Goal: Task Accomplishment & Management: Complete application form

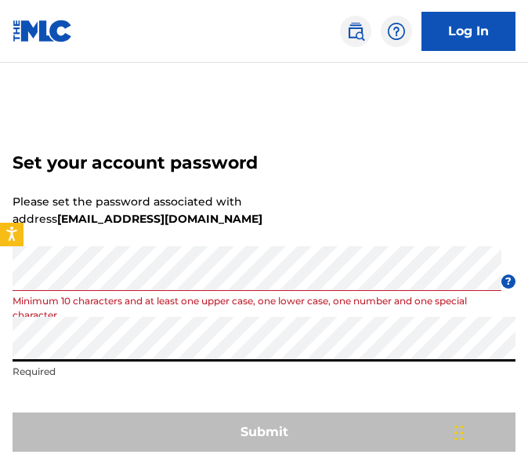
click at [335, 295] on p "Minimum 10 characters and at least one upper case, one lower case, one number a…" at bounding box center [257, 308] width 489 height 28
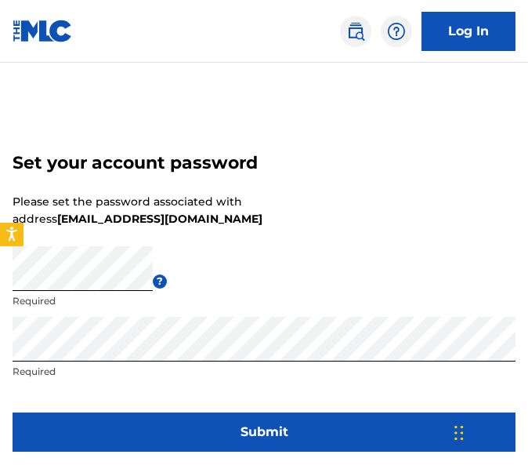
click at [159, 439] on button "Submit" at bounding box center [264, 431] width 503 height 39
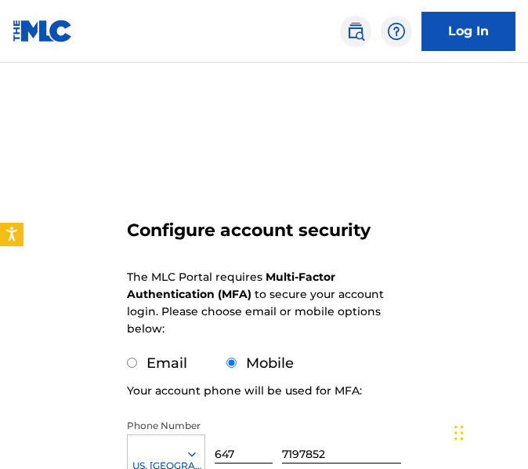
click at [203, 183] on form "Configure account security The MLC Portal requires Multi-Factor Authentication …" at bounding box center [264, 382] width 274 height 560
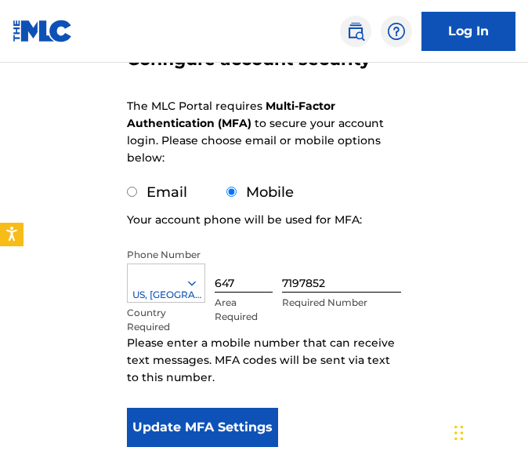
scroll to position [188, 0]
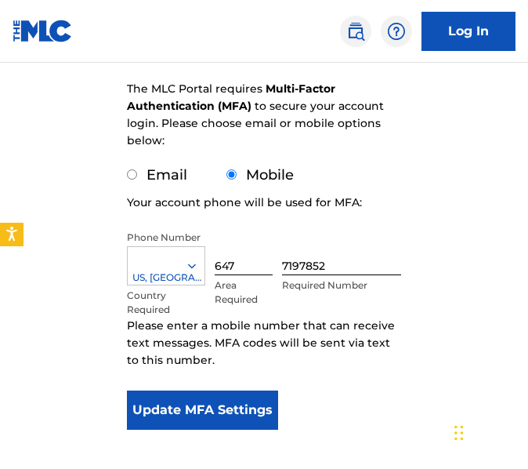
click at [175, 171] on label "Email" at bounding box center [167, 174] width 41 height 17
click at [137, 171] on input "Email" at bounding box center [132, 174] width 10 height 10
radio input "true"
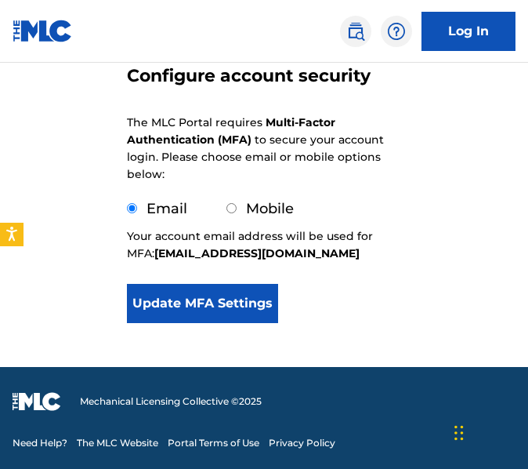
scroll to position [154, 0]
click at [222, 303] on button "Update MFA Settings" at bounding box center [202, 303] width 151 height 39
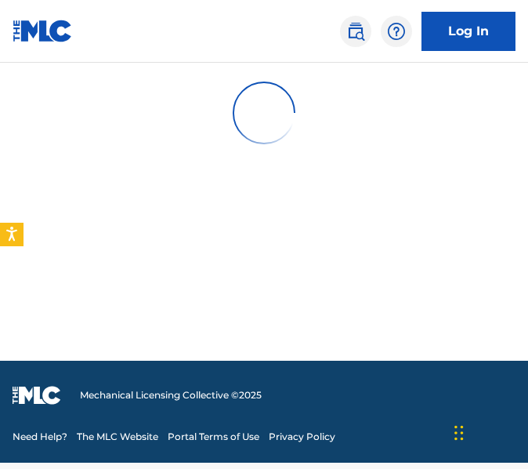
scroll to position [0, 0]
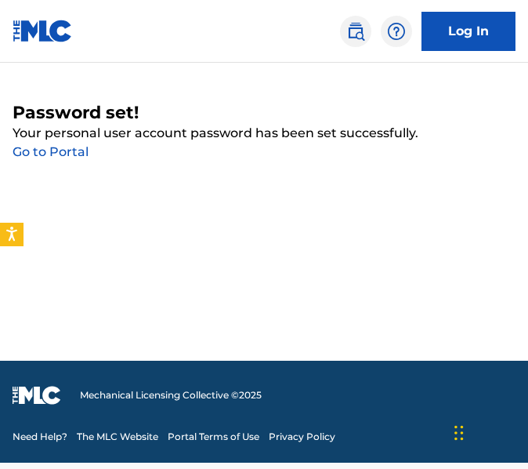
click at [61, 156] on link "Go to Portal" at bounding box center [51, 151] width 76 height 15
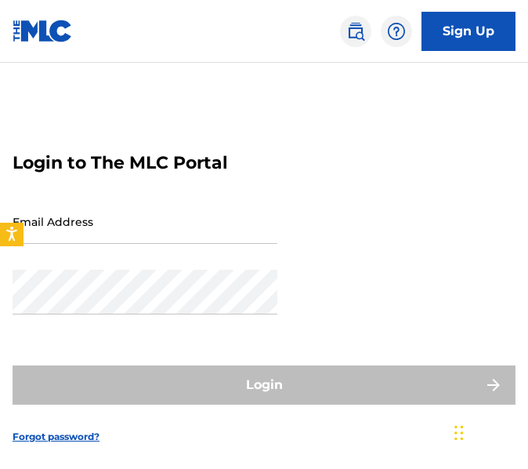
click at [155, 229] on input "Email Address" at bounding box center [145, 221] width 265 height 45
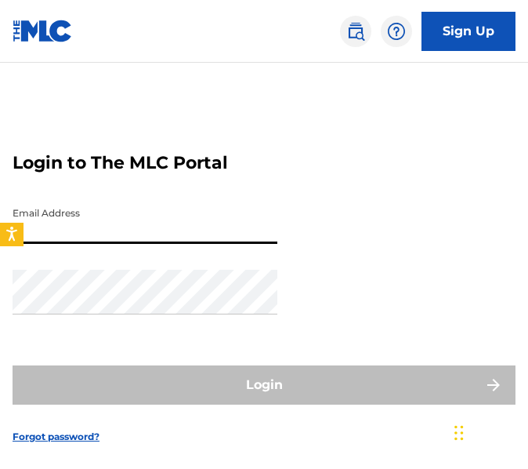
type input "[EMAIL_ADDRESS][DOMAIN_NAME]"
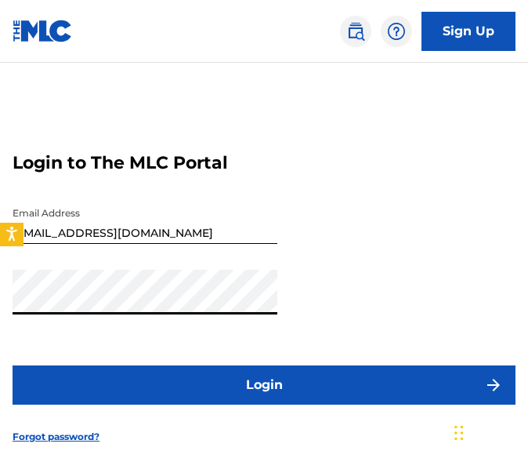
click at [196, 389] on button "Login" at bounding box center [264, 384] width 503 height 39
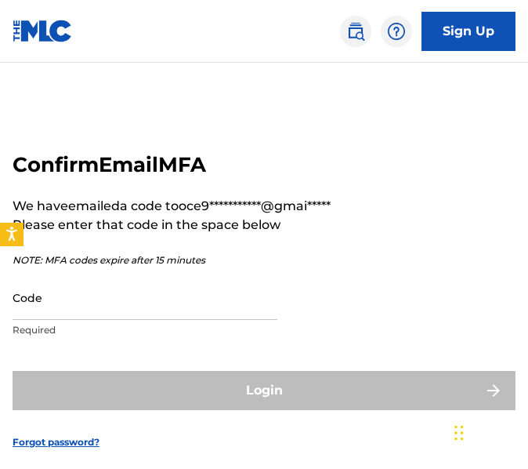
click at [254, 314] on input "Code" at bounding box center [145, 297] width 265 height 45
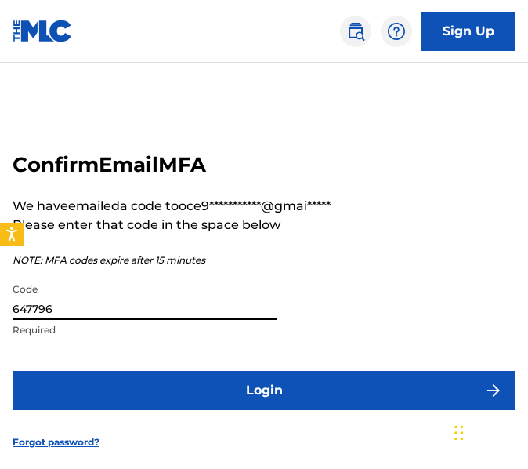
type input "647796"
click at [268, 394] on button "Login" at bounding box center [264, 390] width 503 height 39
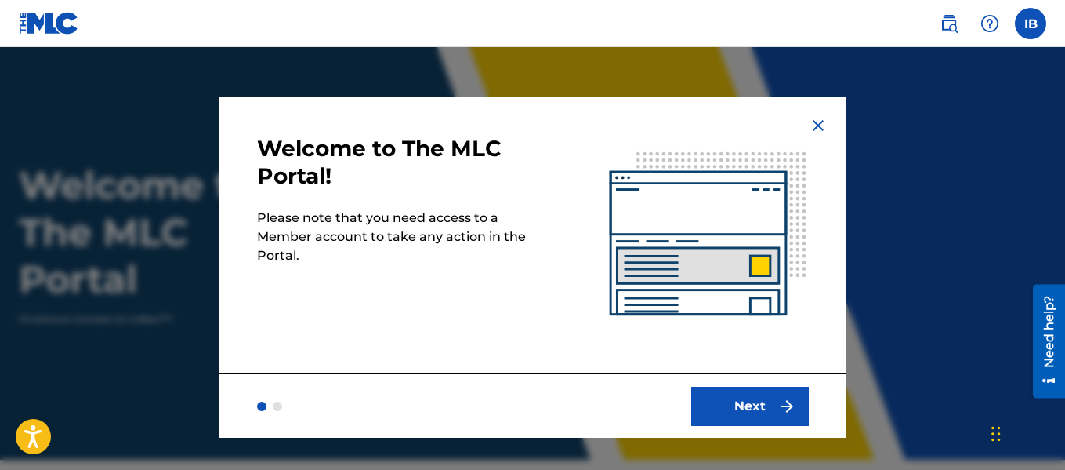
click at [528, 412] on button "Next" at bounding box center [750, 405] width 118 height 39
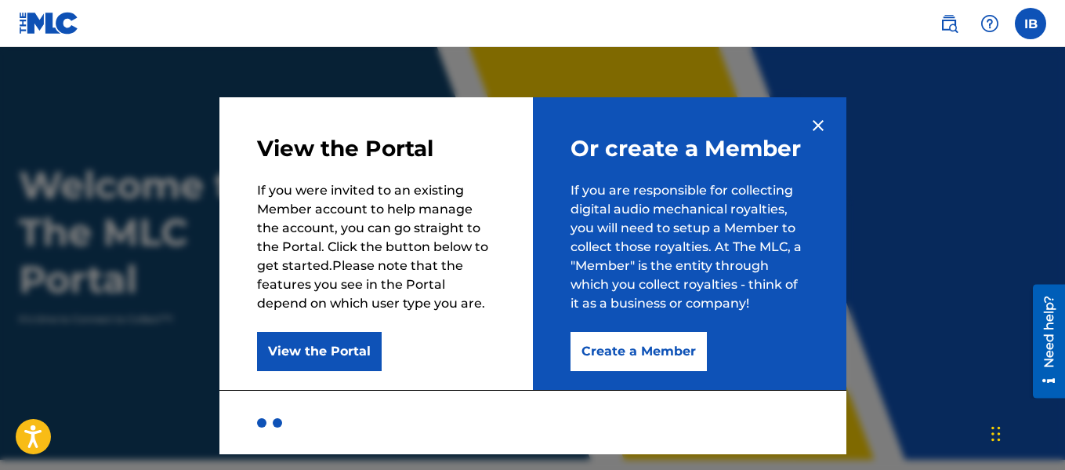
click at [528, 346] on button "Create a Member" at bounding box center [639, 351] width 136 height 39
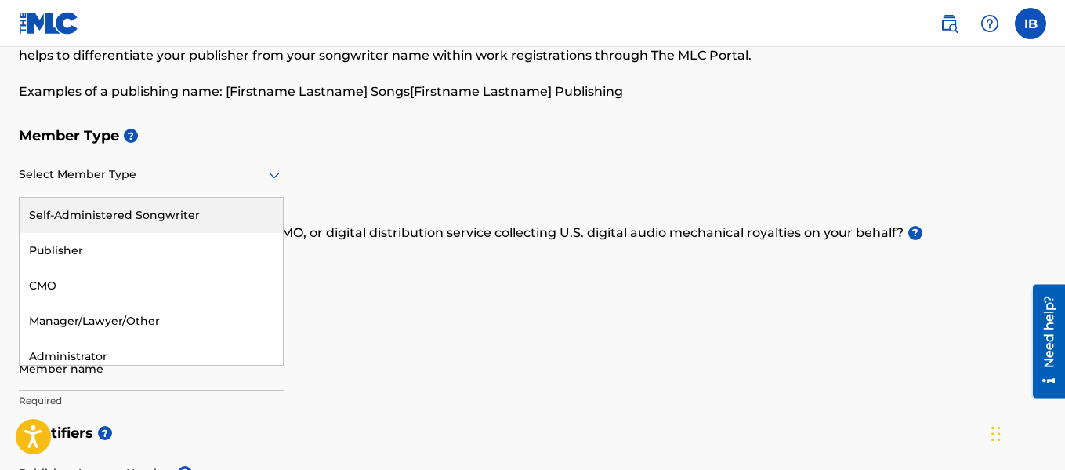
click at [27, 259] on div "Publisher" at bounding box center [151, 250] width 263 height 35
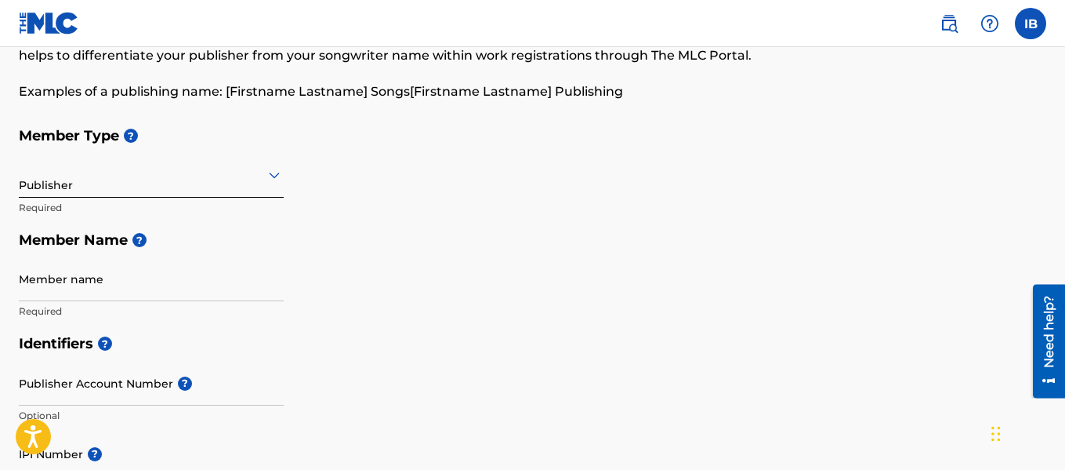
click at [528, 299] on div "Member Type ? Publisher Required Member Name ? Member name Required" at bounding box center [533, 223] width 1028 height 208
click at [19, 446] on button "Open accessiBe: accessibility options, statement and help" at bounding box center [33, 436] width 39 height 39
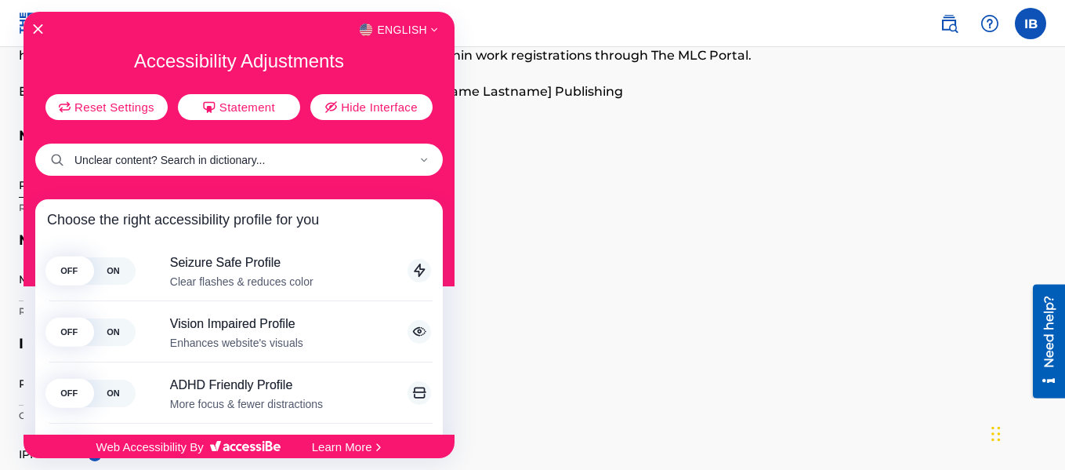
click at [120, 165] on input "Unclear content? Search in dictionary..." at bounding box center [239, 159] width 408 height 32
click at [415, 151] on input "Unclear content? Search in dictionary..." at bounding box center [239, 159] width 408 height 32
click at [423, 157] on input "Unclear content? Search in dictionary..." at bounding box center [239, 159] width 408 height 32
click at [419, 172] on input "Unclear content? Search in dictionary..." at bounding box center [239, 159] width 408 height 32
click at [409, 161] on input "Unclear content? Search in dictionary..." at bounding box center [239, 159] width 408 height 32
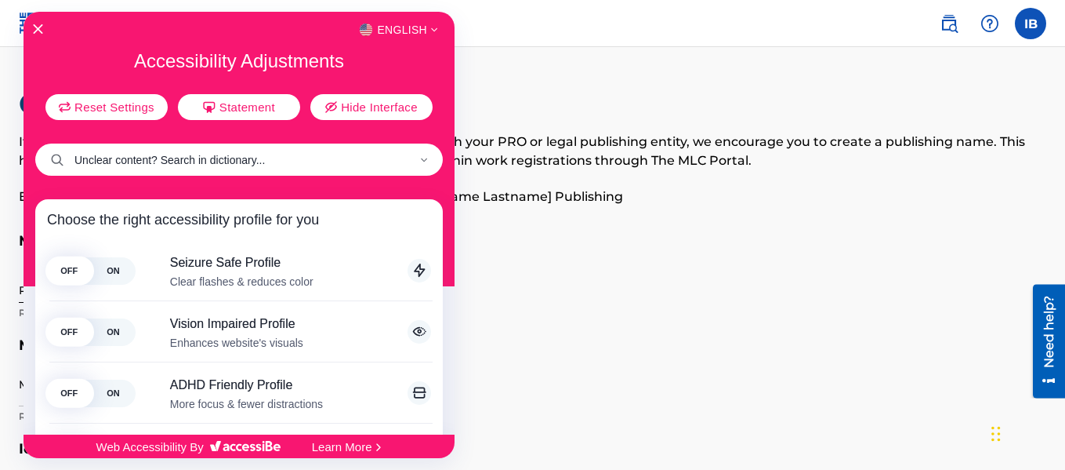
click at [25, 34] on div "English" at bounding box center [239, 30] width 431 height 20
click at [36, 28] on icon "Close Accessibility Interface" at bounding box center [37, 29] width 11 height 11
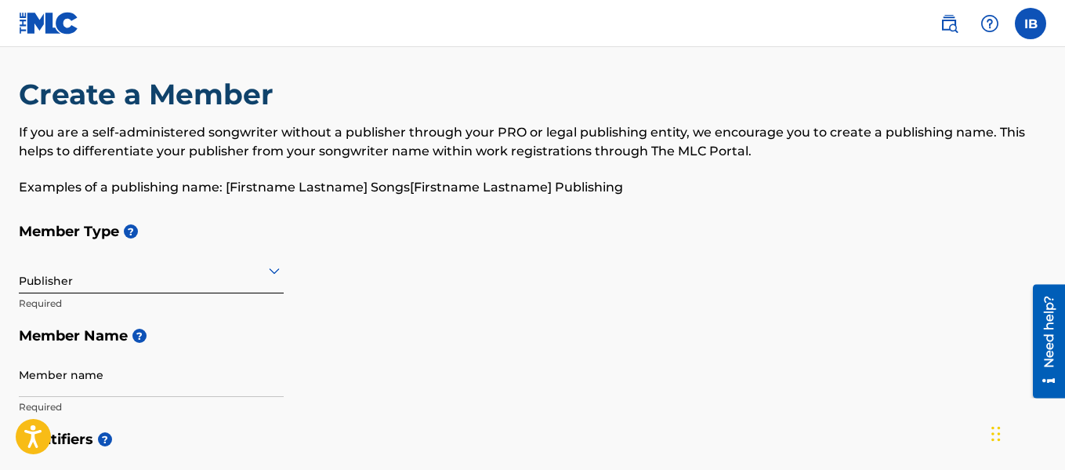
scroll to position [55, 0]
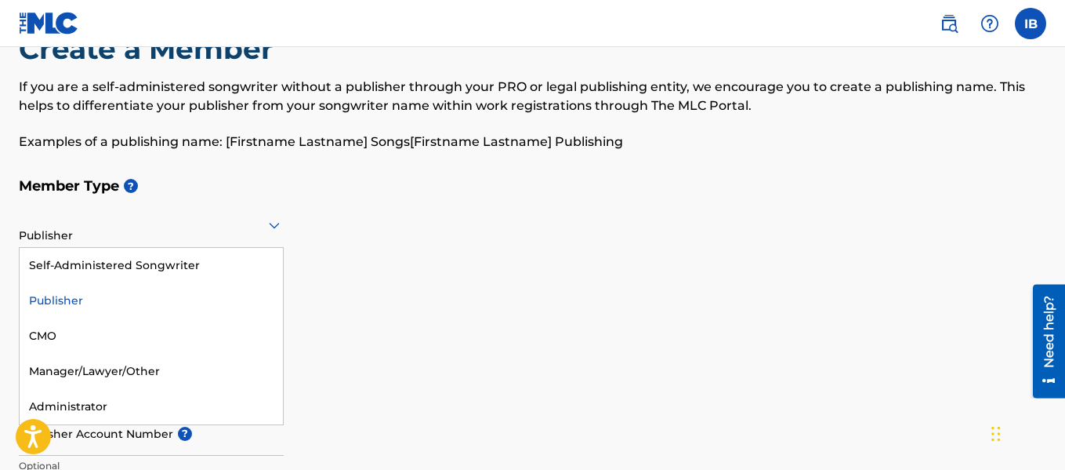
click at [38, 340] on div "CMO" at bounding box center [151, 335] width 263 height 35
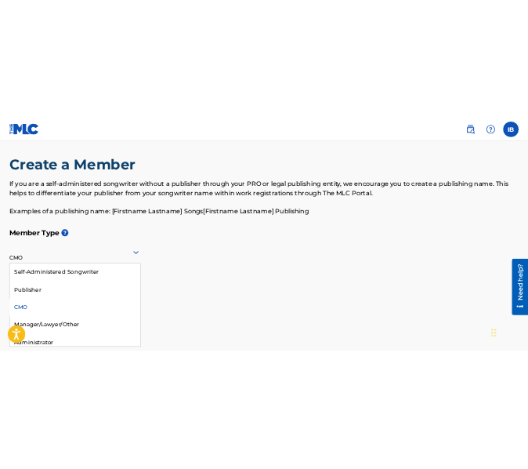
scroll to position [10, 0]
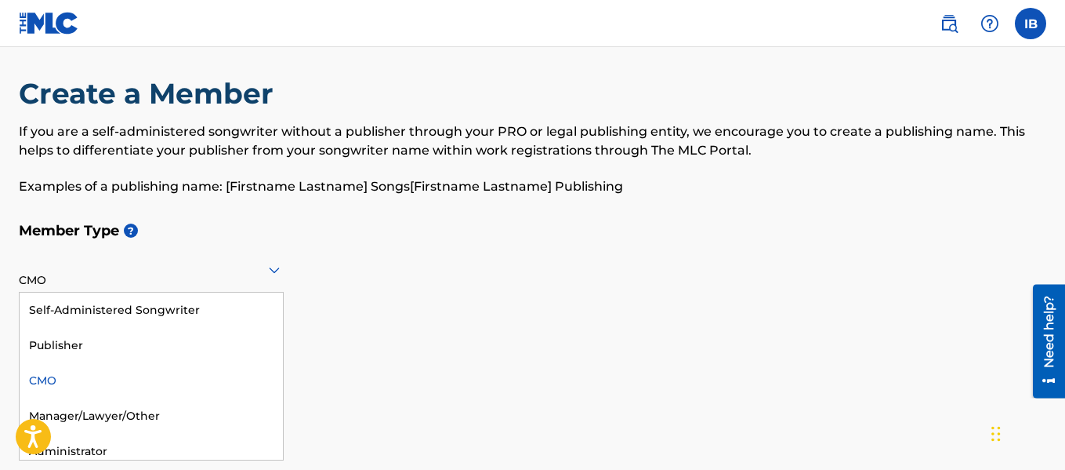
click at [36, 201] on div "Create a Member If you are a self-administered songwriter without a publisher t…" at bounding box center [533, 145] width 1028 height 138
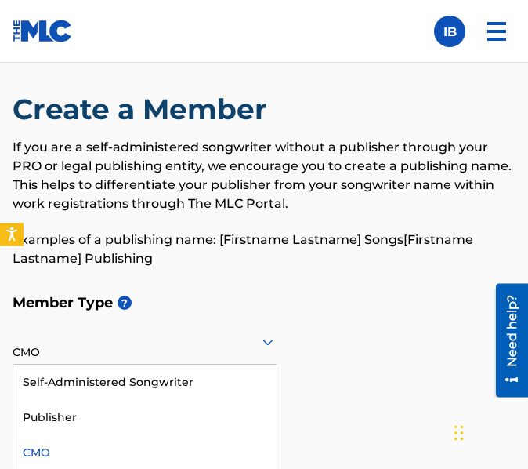
click at [252, 336] on div at bounding box center [145, 342] width 265 height 20
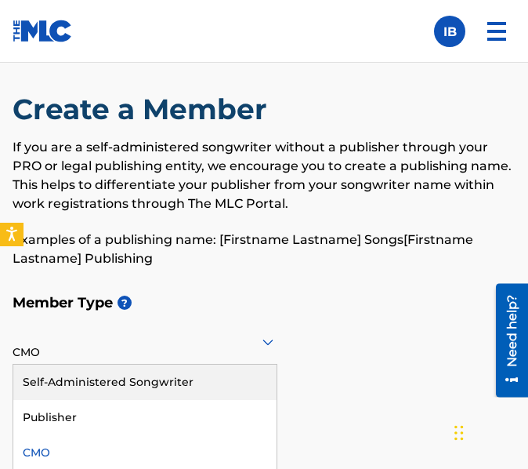
click at [201, 374] on div "Self-Administered Songwriter" at bounding box center [144, 381] width 263 height 35
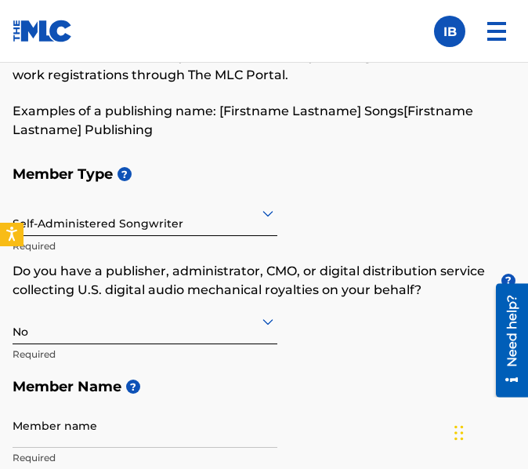
scroll to position [140, 0]
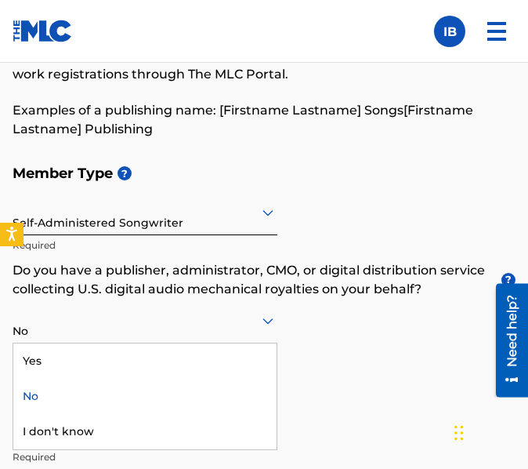
click at [206, 332] on div "No" at bounding box center [145, 320] width 265 height 38
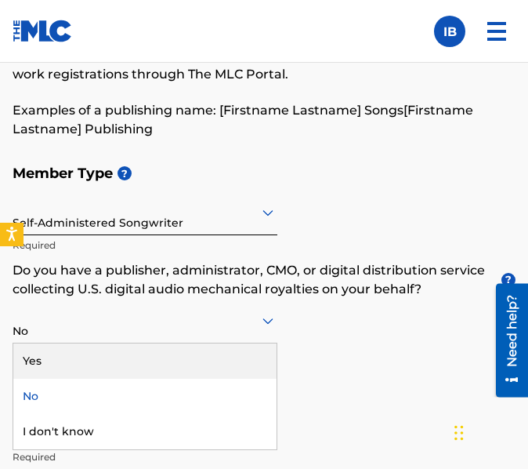
click at [176, 354] on div "Yes" at bounding box center [144, 360] width 263 height 35
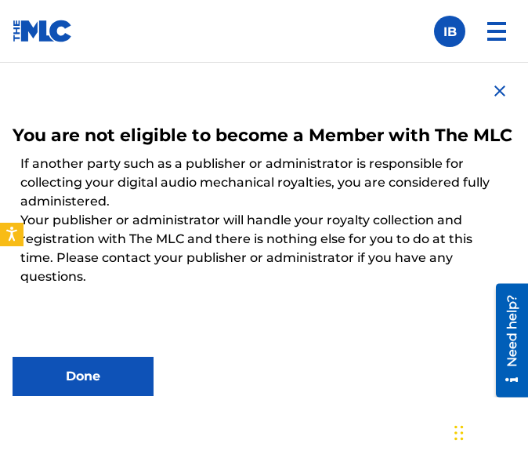
click at [491, 88] on img at bounding box center [500, 91] width 19 height 19
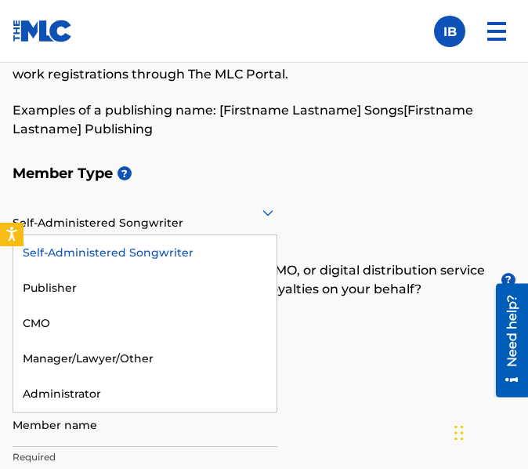
click at [149, 231] on div "Self-Administered Songwriter" at bounding box center [145, 212] width 265 height 45
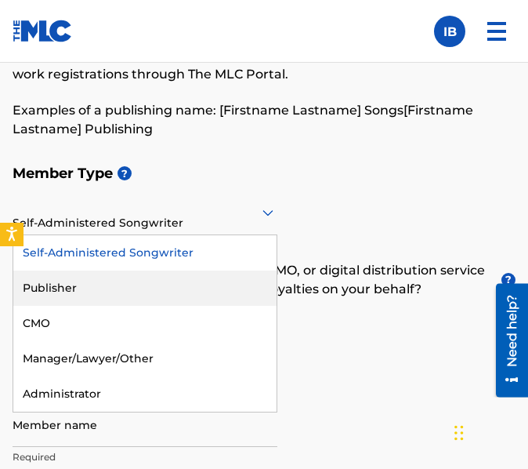
click at [147, 300] on div "Publisher" at bounding box center [144, 287] width 263 height 35
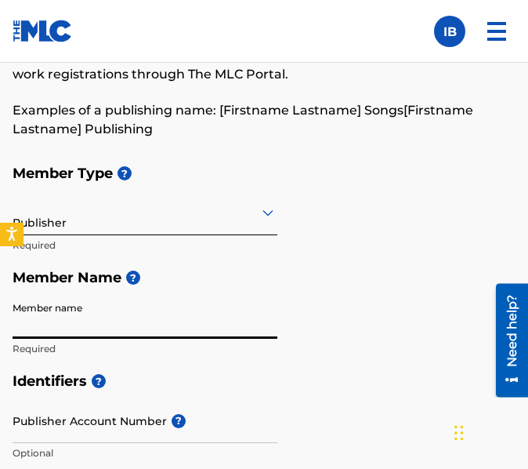
click at [139, 299] on input "Member name" at bounding box center [145, 316] width 265 height 45
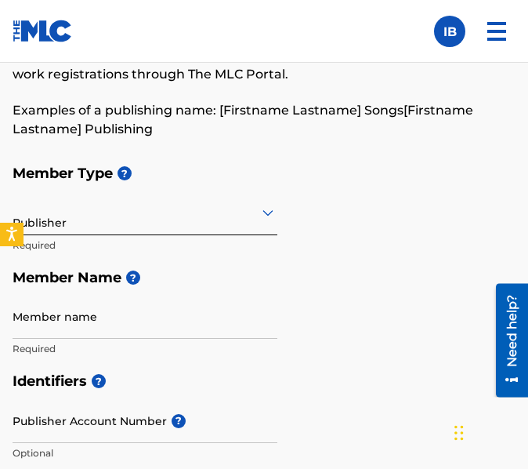
click at [147, 270] on h5 "Member Name ?" at bounding box center [264, 278] width 503 height 34
click at [189, 238] on p "Required" at bounding box center [145, 245] width 265 height 14
click at [195, 222] on div "Publisher" at bounding box center [145, 212] width 265 height 38
click at [351, 288] on h5 "Member Name ?" at bounding box center [264, 278] width 503 height 34
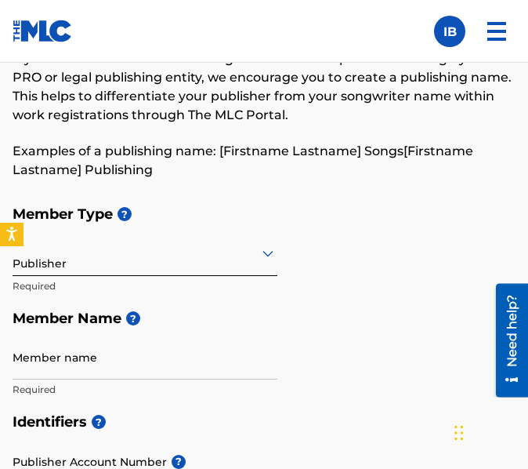
scroll to position [140, 0]
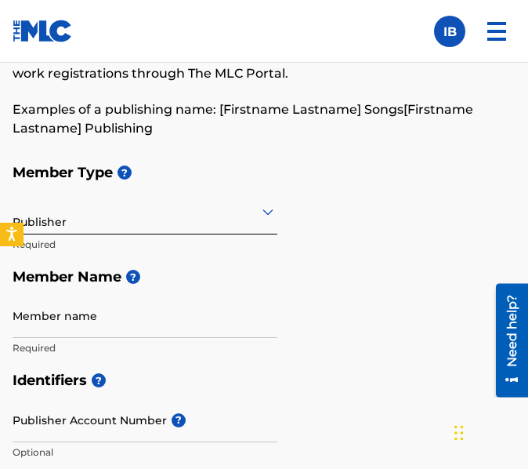
click at [184, 336] on input "Member name" at bounding box center [145, 315] width 265 height 45
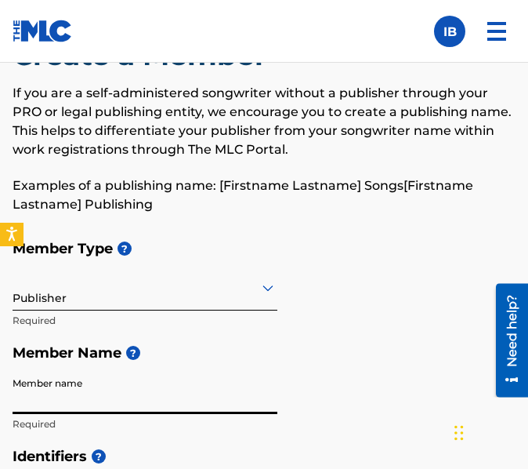
scroll to position [0, 0]
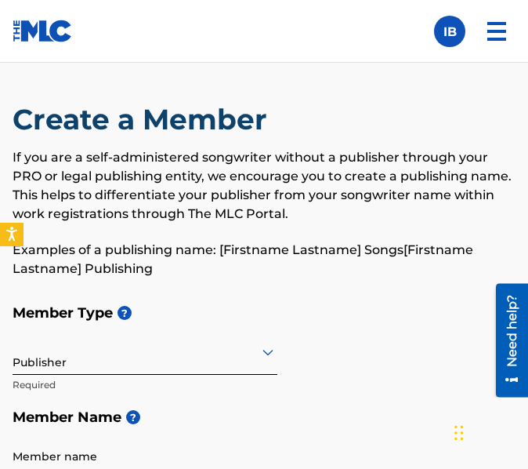
click at [26, 44] on link at bounding box center [43, 31] width 60 height 62
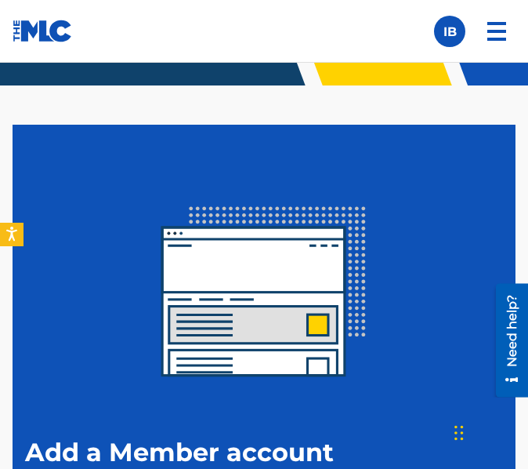
scroll to position [189, 0]
